Goal: Navigation & Orientation: Find specific page/section

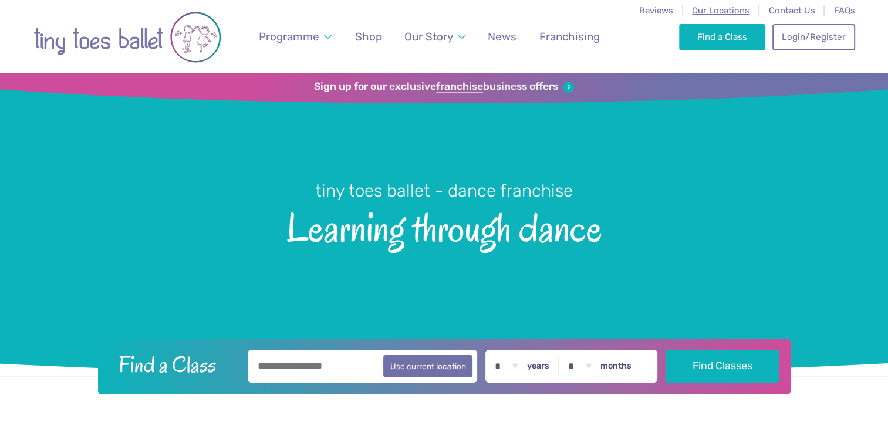
click at [708, 12] on span "Our Locations" at bounding box center [721, 10] width 58 height 11
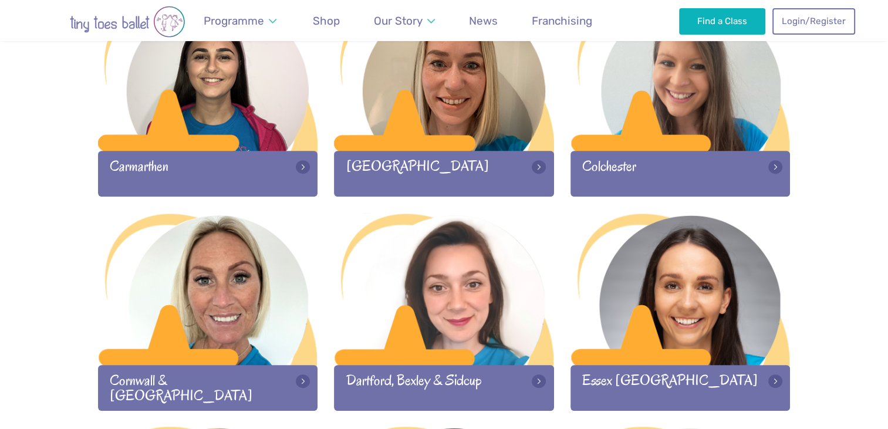
scroll to position [666, 0]
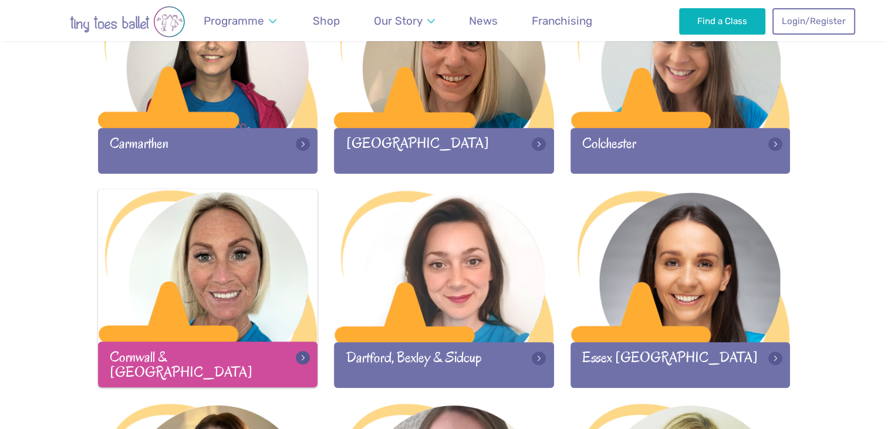
click at [231, 268] on div at bounding box center [208, 266] width 220 height 155
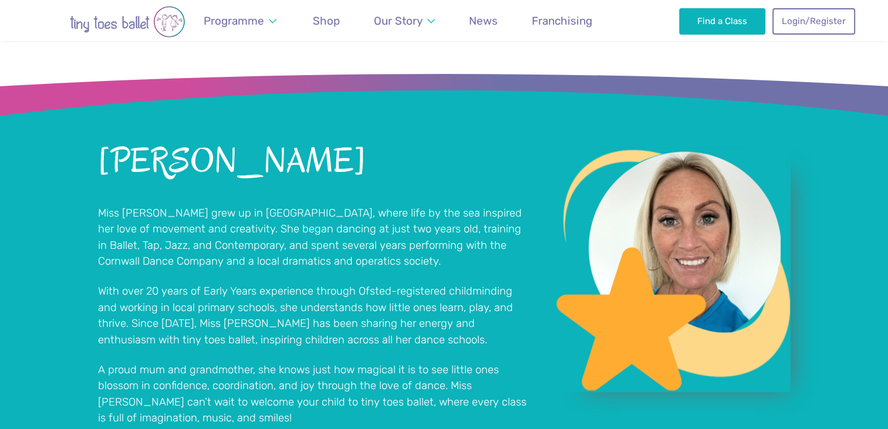
scroll to position [826, 0]
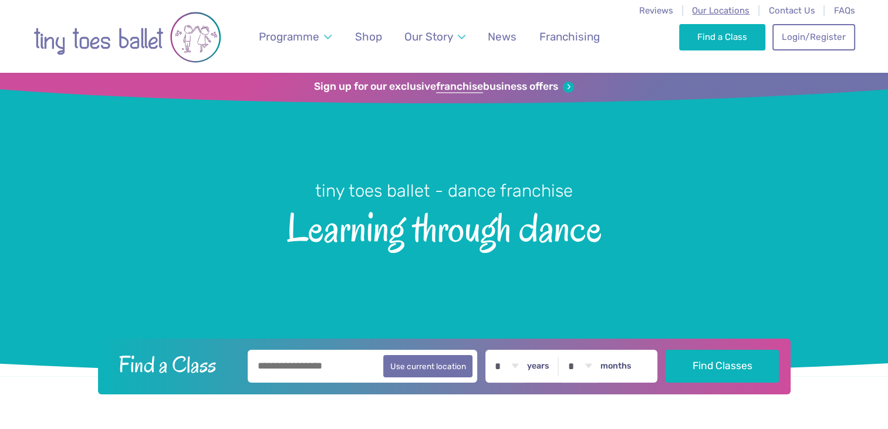
click at [739, 6] on span "Our Locations" at bounding box center [721, 10] width 58 height 11
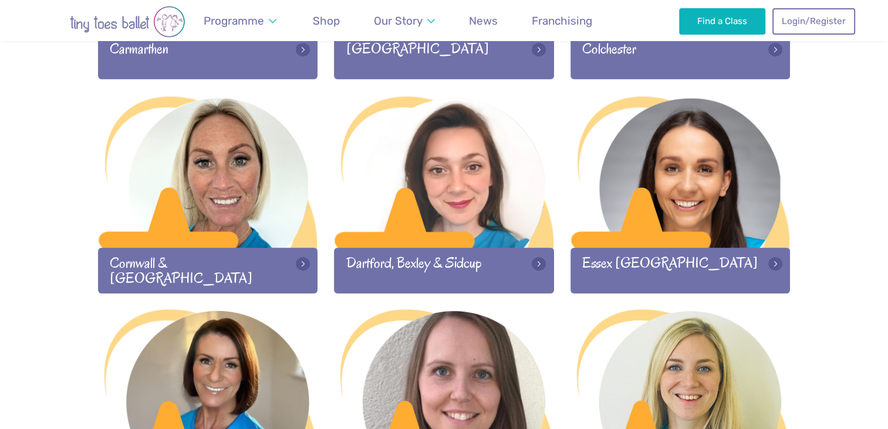
scroll to position [761, 0]
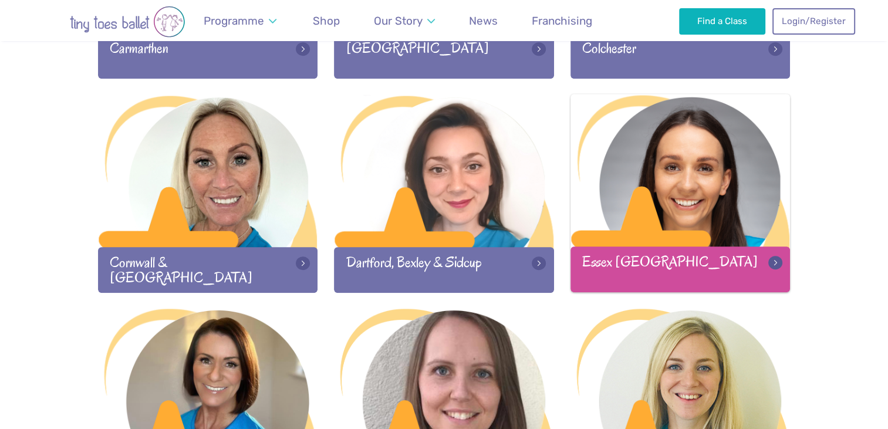
click at [690, 202] on div at bounding box center [680, 171] width 220 height 155
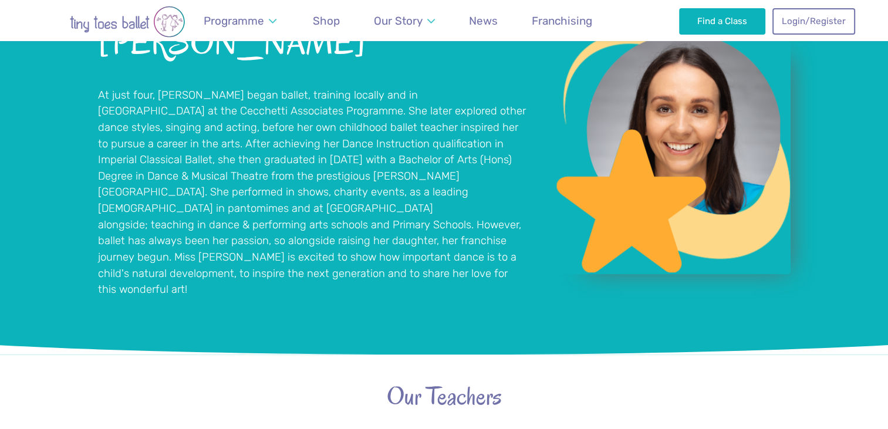
scroll to position [921, 0]
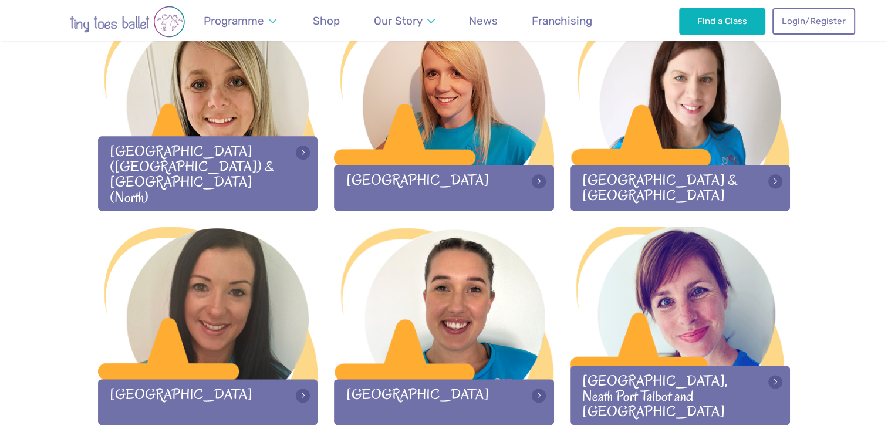
scroll to position [1488, 0]
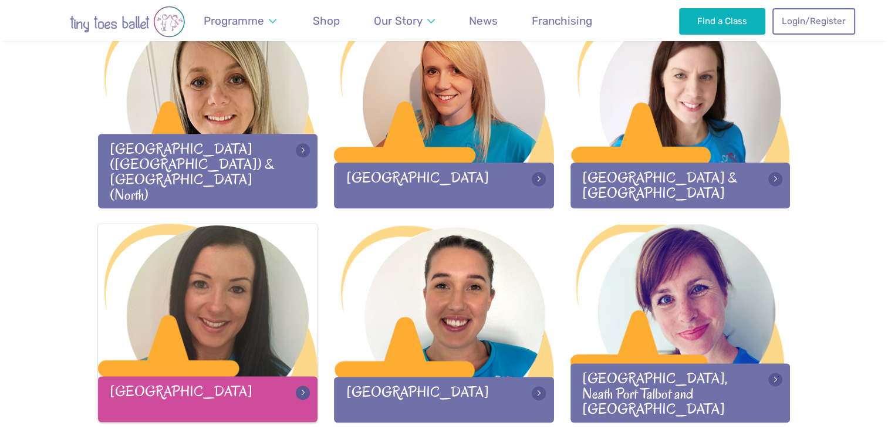
click at [254, 308] on div at bounding box center [208, 301] width 220 height 155
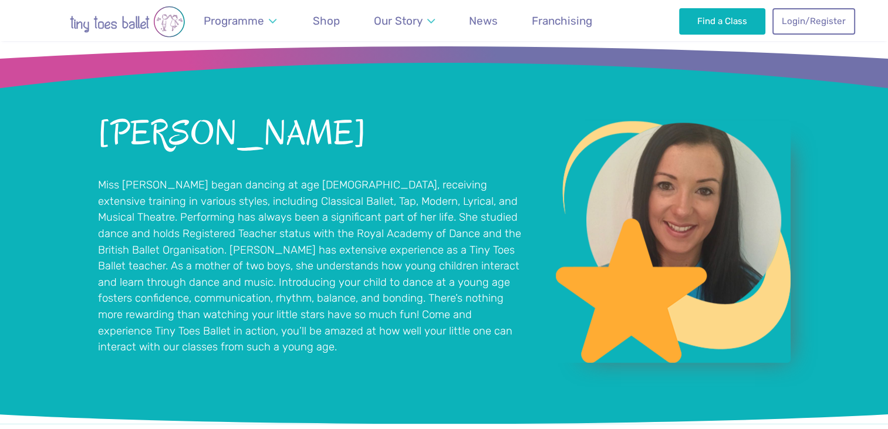
scroll to position [1000, 0]
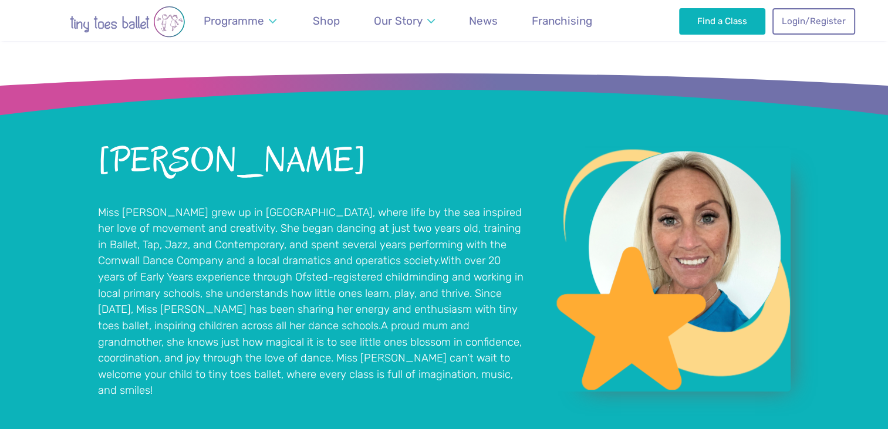
scroll to position [800, 0]
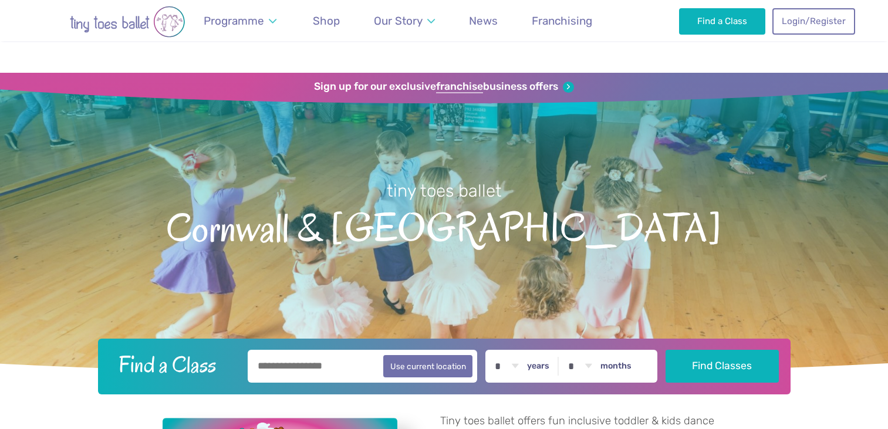
scroll to position [800, 0]
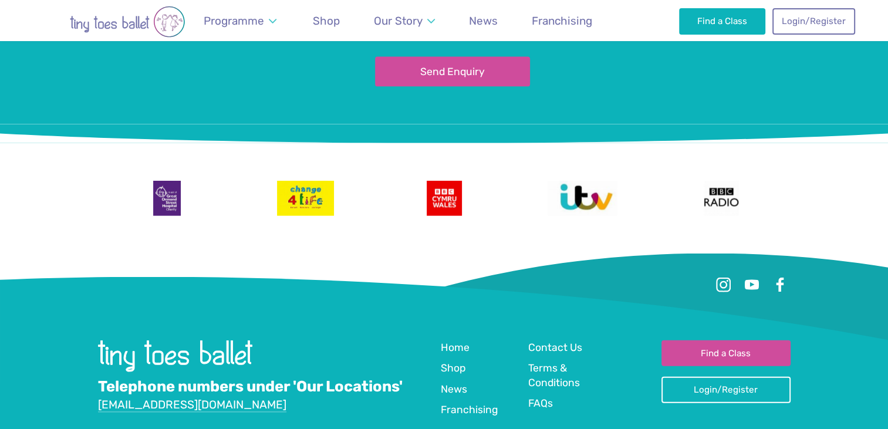
scroll to position [2566, 0]
